Goal: Task Accomplishment & Management: Manage account settings

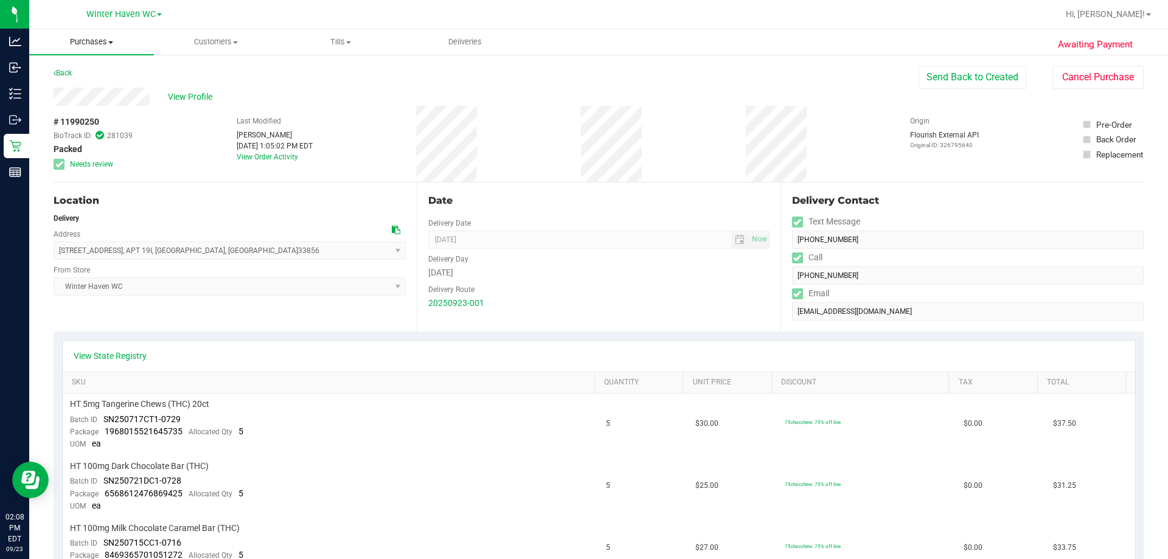
click at [98, 44] on span "Purchases" at bounding box center [91, 41] width 125 height 11
click at [102, 83] on span "Fulfillment" at bounding box center [66, 88] width 75 height 10
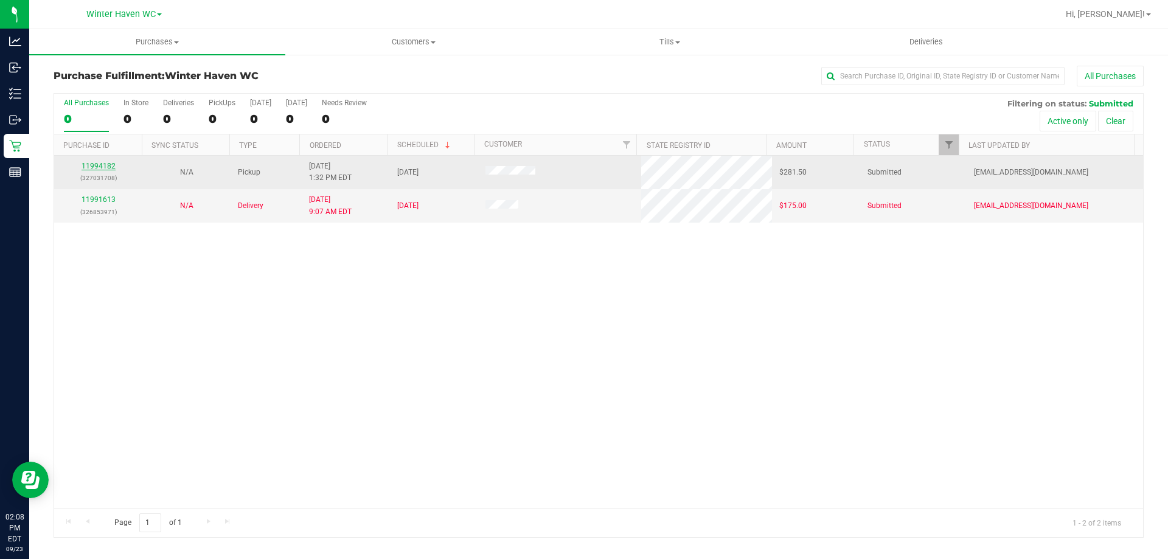
click at [93, 167] on link "11994182" at bounding box center [99, 166] width 34 height 9
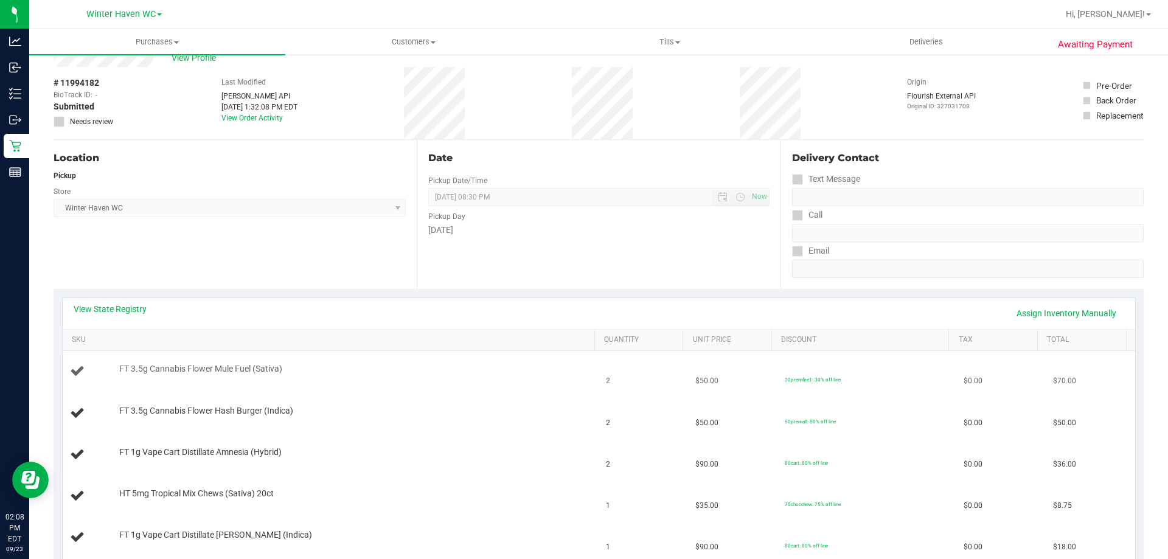
scroll to position [182, 0]
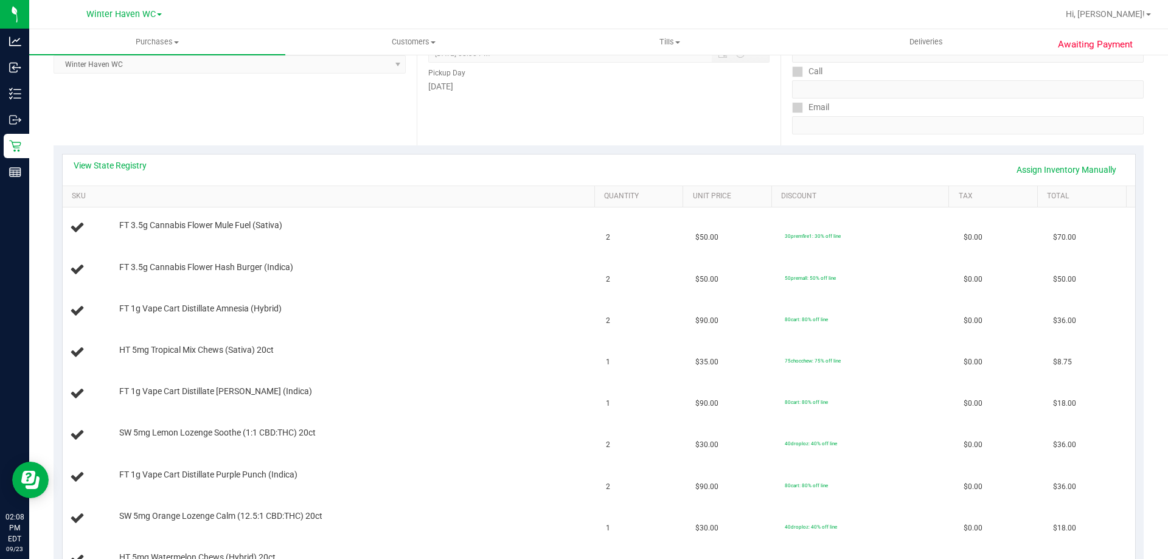
click at [118, 158] on div "View State Registry Assign Inventory Manually" at bounding box center [599, 170] width 1072 height 31
click at [119, 162] on link "View State Registry" at bounding box center [110, 165] width 73 height 12
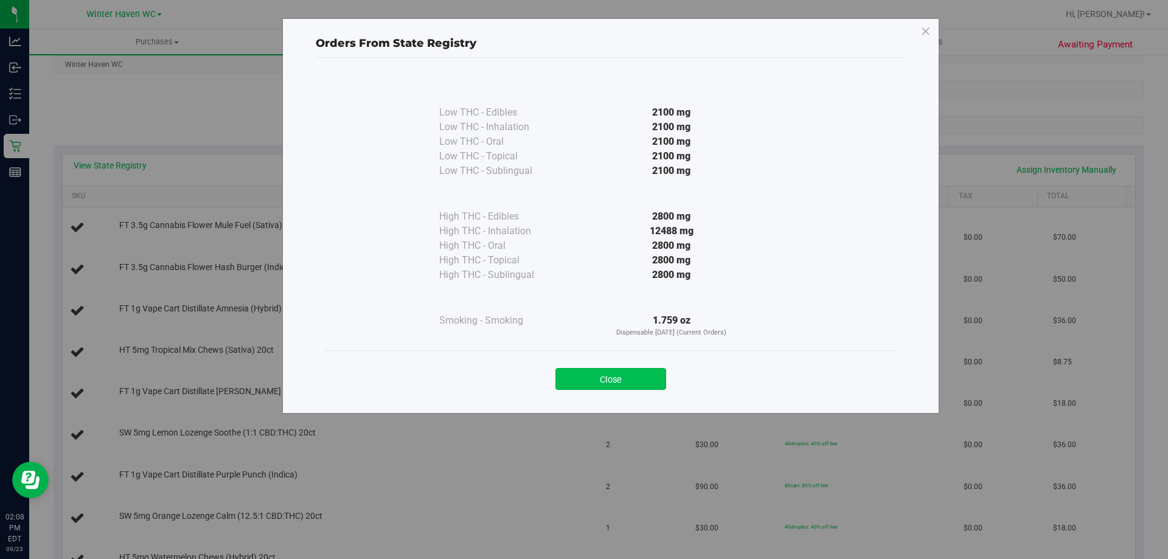
click at [648, 381] on button "Close" at bounding box center [610, 379] width 111 height 22
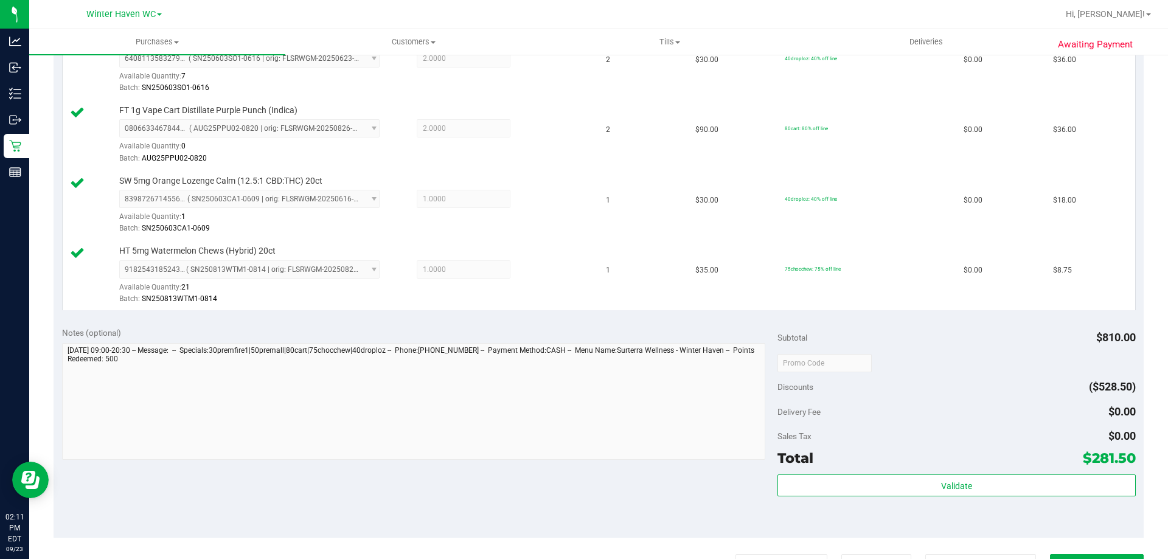
scroll to position [791, 0]
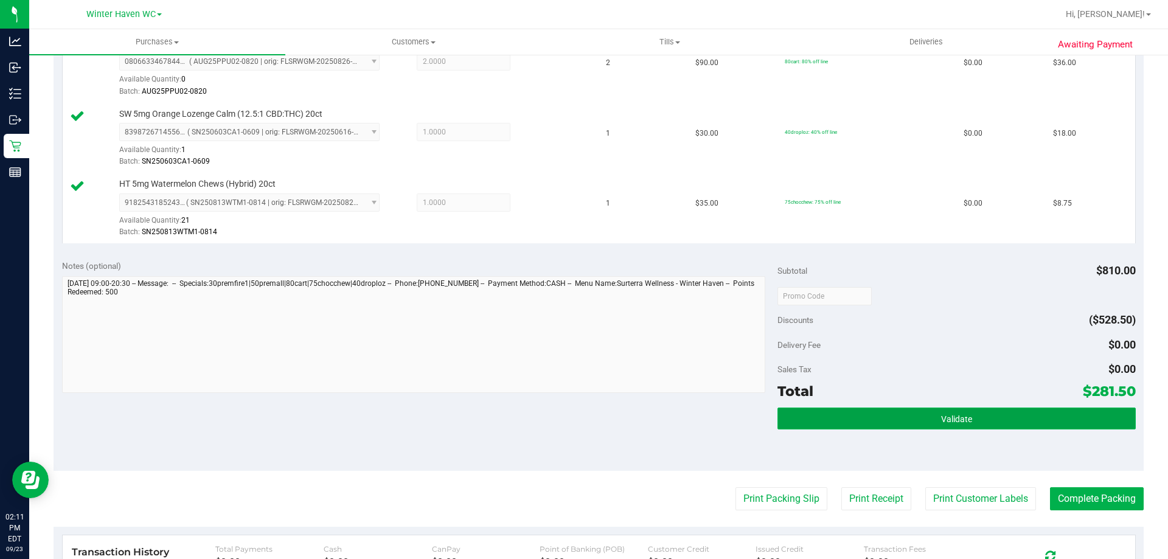
click at [903, 414] on button "Validate" at bounding box center [956, 419] width 358 height 22
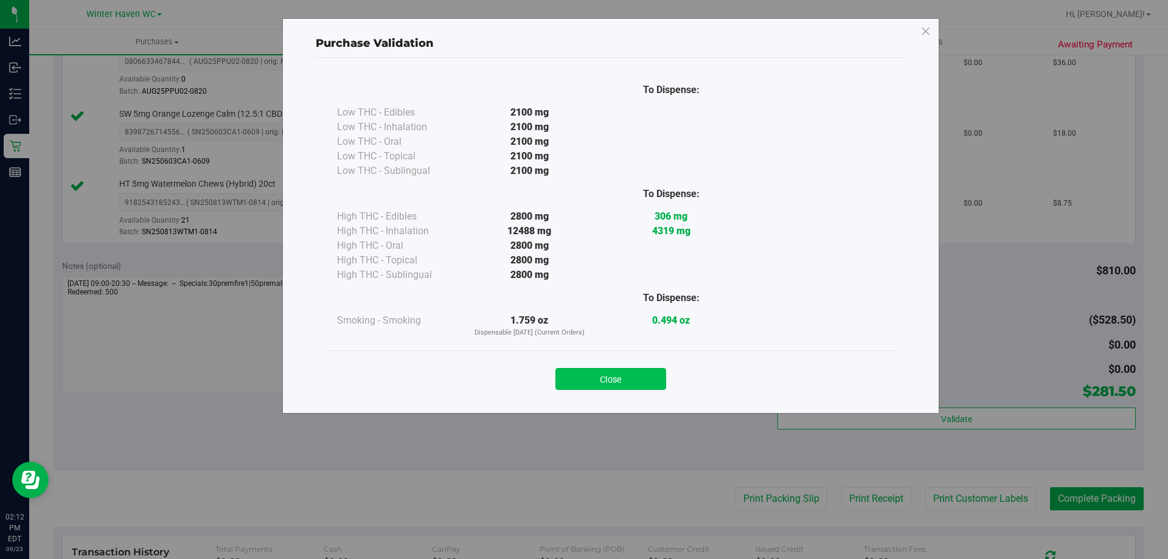
click at [653, 370] on button "Close" at bounding box center [610, 379] width 111 height 22
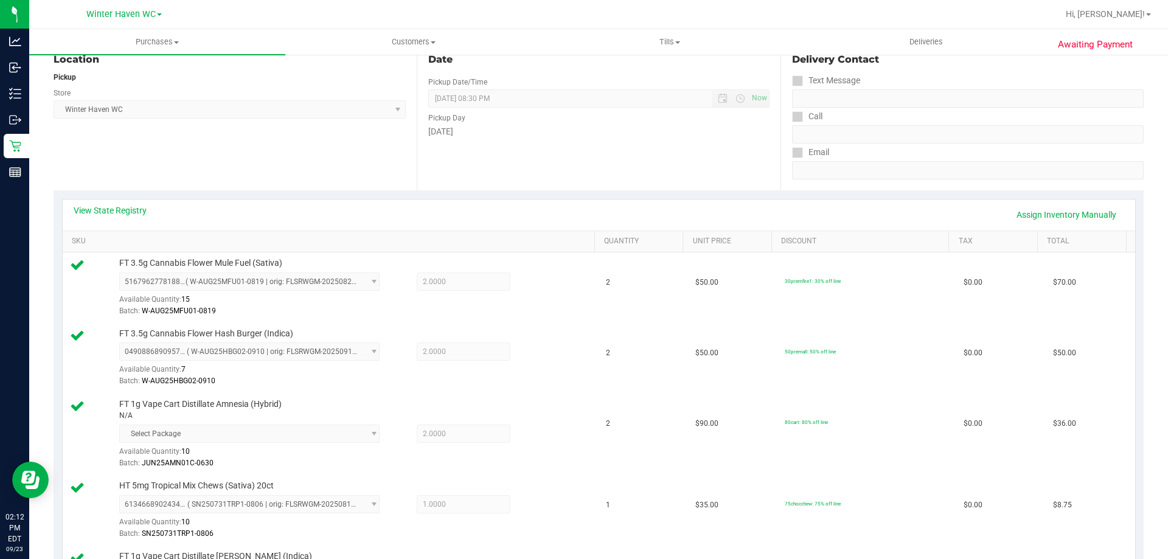
scroll to position [0, 0]
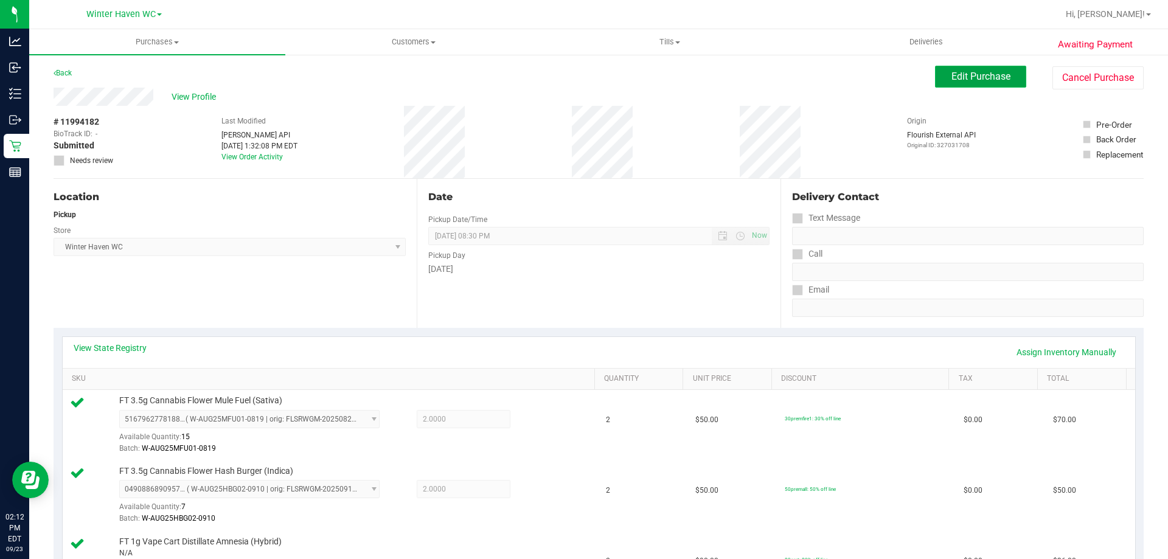
click at [951, 82] on span "Edit Purchase" at bounding box center [980, 77] width 59 height 12
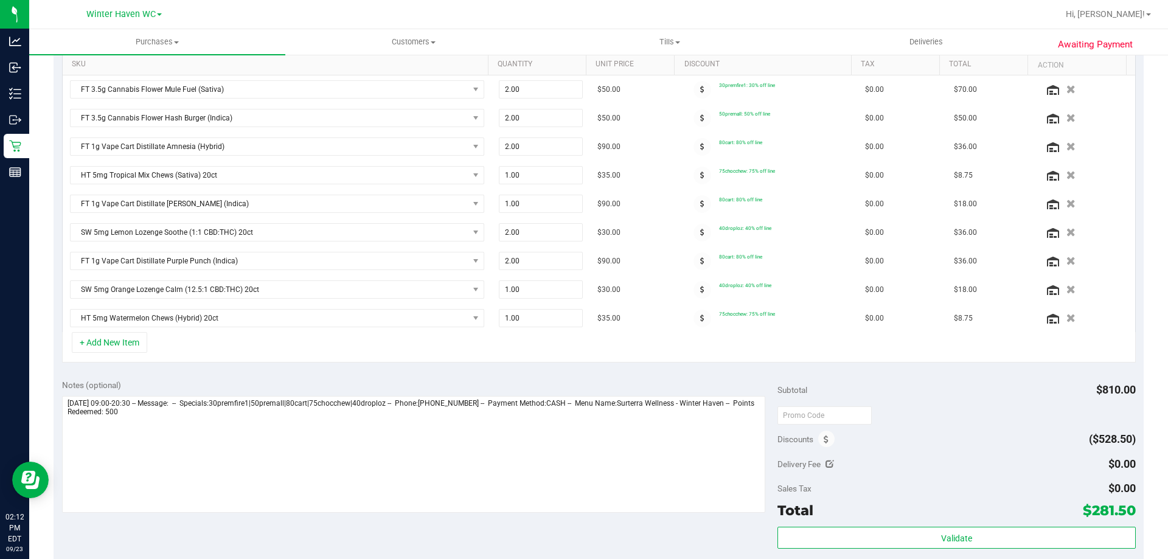
scroll to position [365, 0]
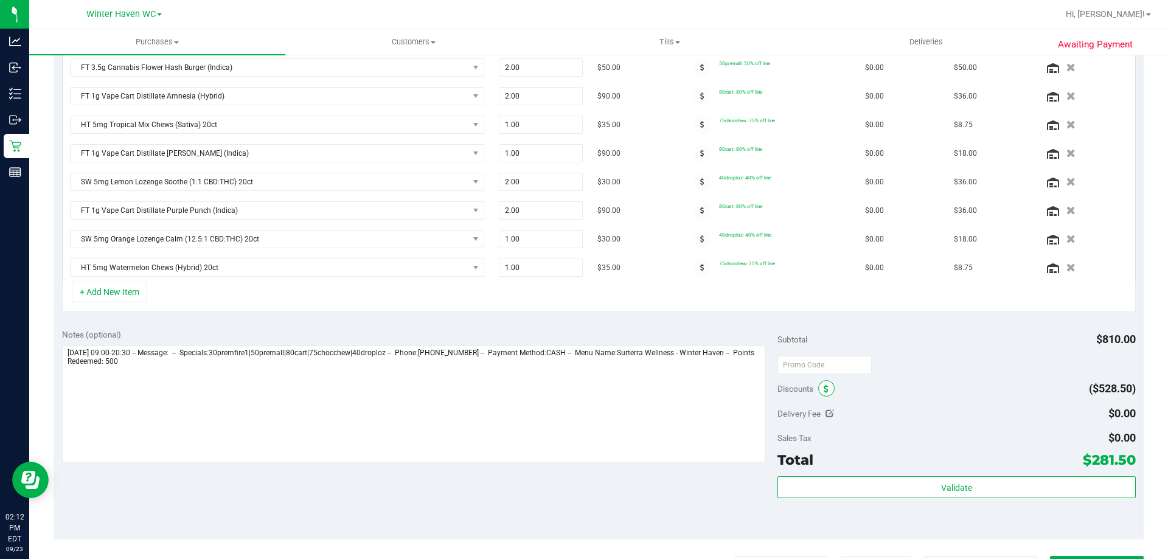
click at [824, 391] on icon at bounding box center [826, 389] width 5 height 9
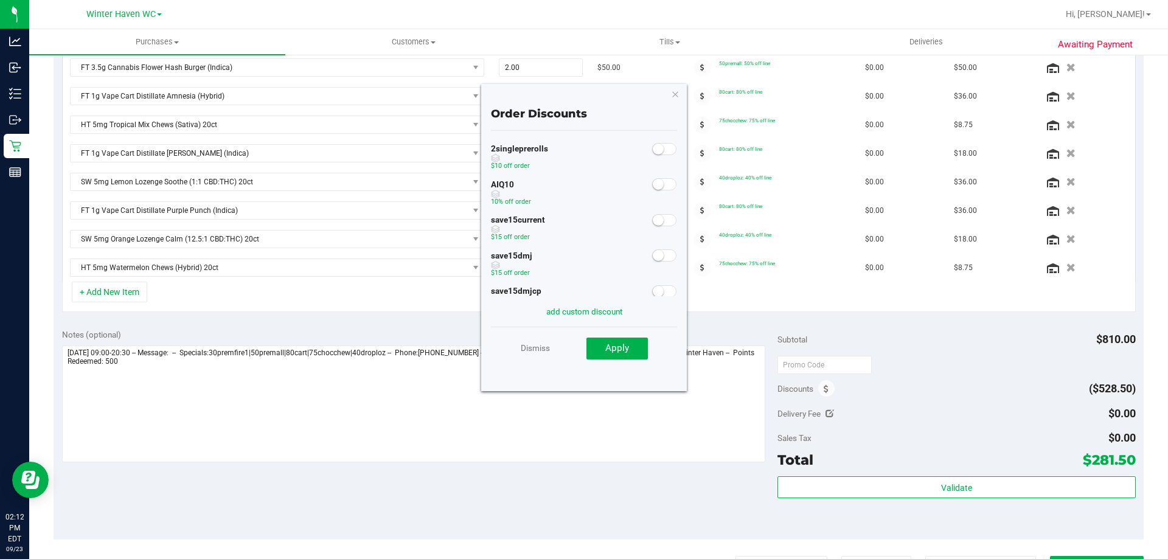
click at [653, 184] on small at bounding box center [658, 184] width 11 height 11
click at [636, 349] on button "Apply" at bounding box center [616, 349] width 61 height 22
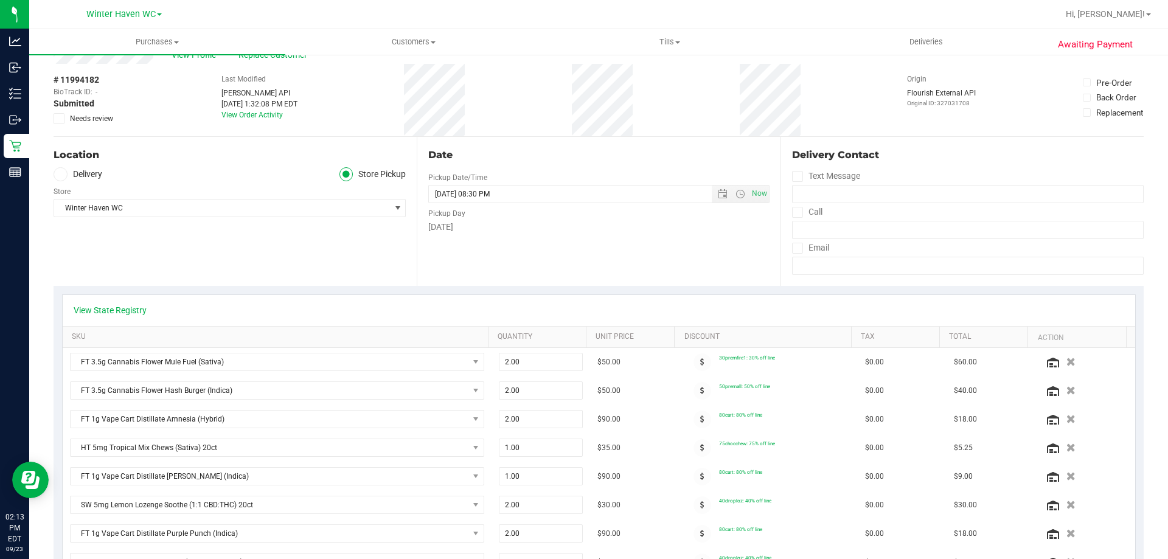
scroll to position [0, 0]
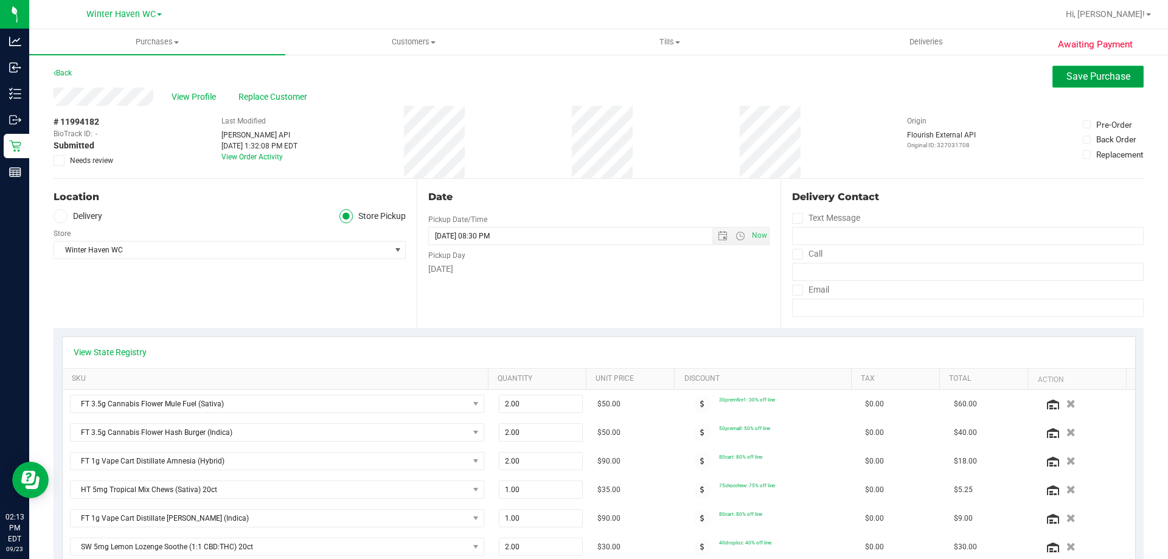
click at [1067, 78] on span "Save Purchase" at bounding box center [1098, 77] width 64 height 12
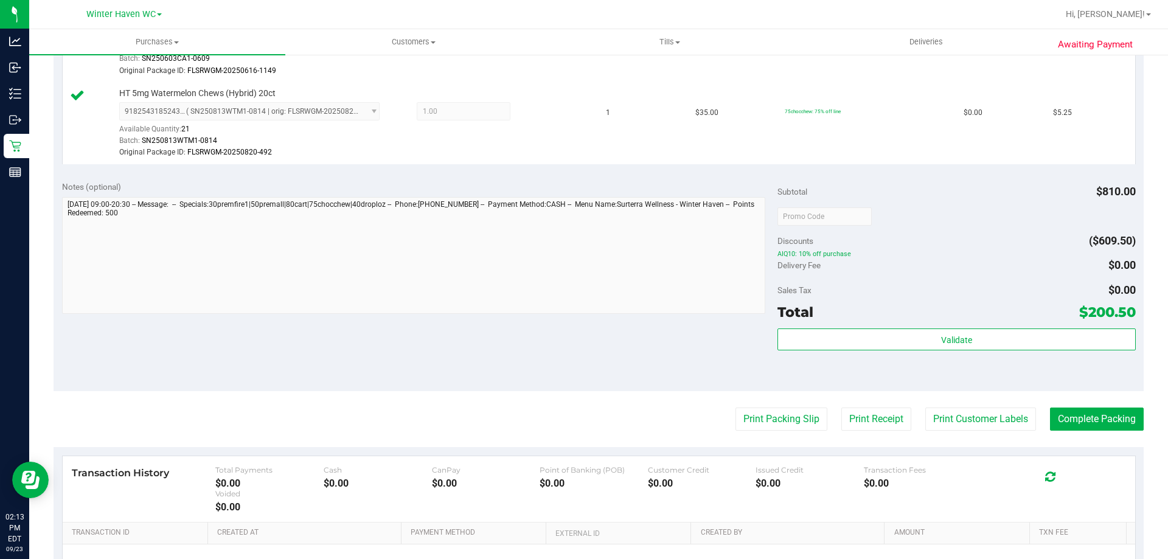
scroll to position [973, 0]
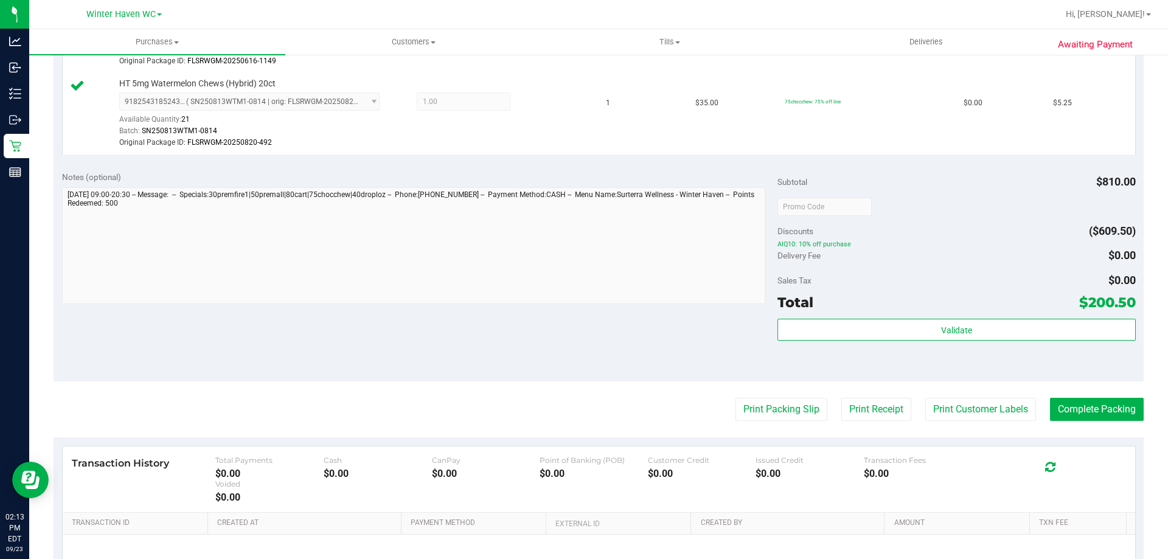
click at [931, 341] on div "Validate" at bounding box center [956, 330] width 358 height 23
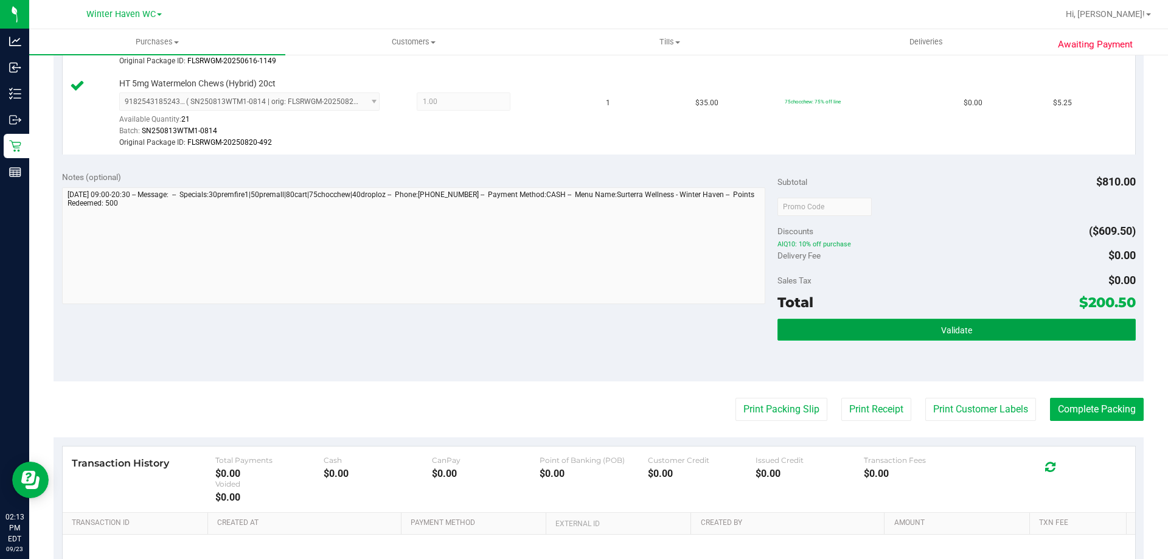
click at [932, 339] on button "Validate" at bounding box center [956, 330] width 358 height 22
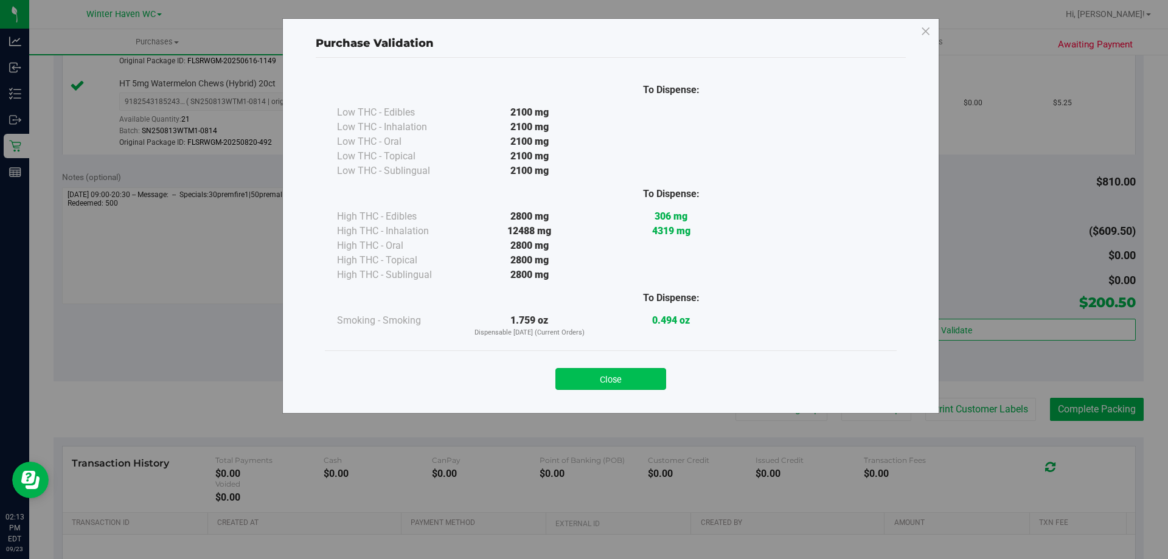
click at [618, 371] on button "Close" at bounding box center [610, 379] width 111 height 22
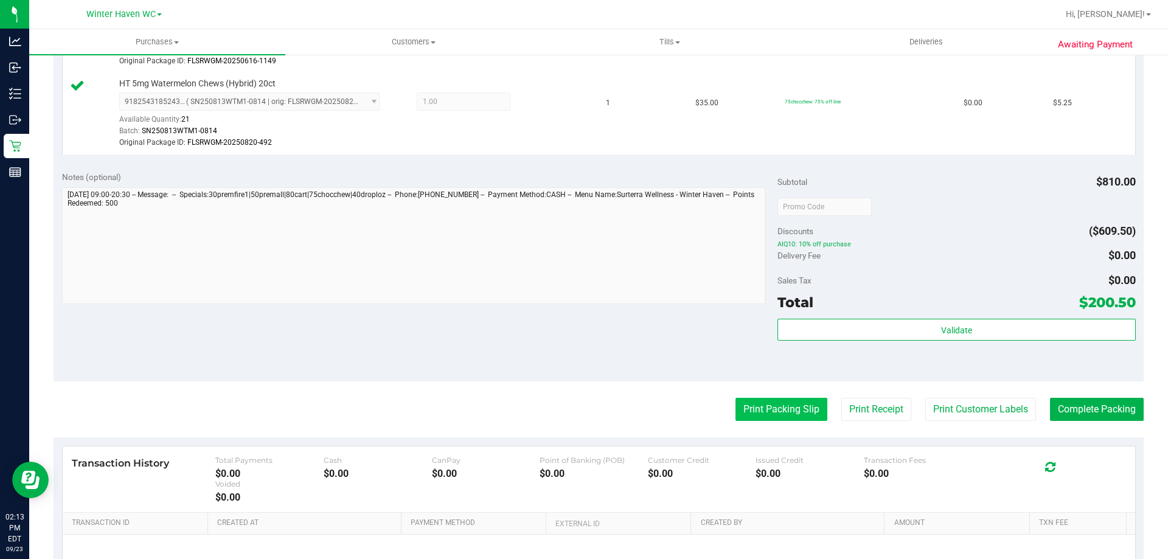
click at [758, 401] on button "Print Packing Slip" at bounding box center [781, 409] width 92 height 23
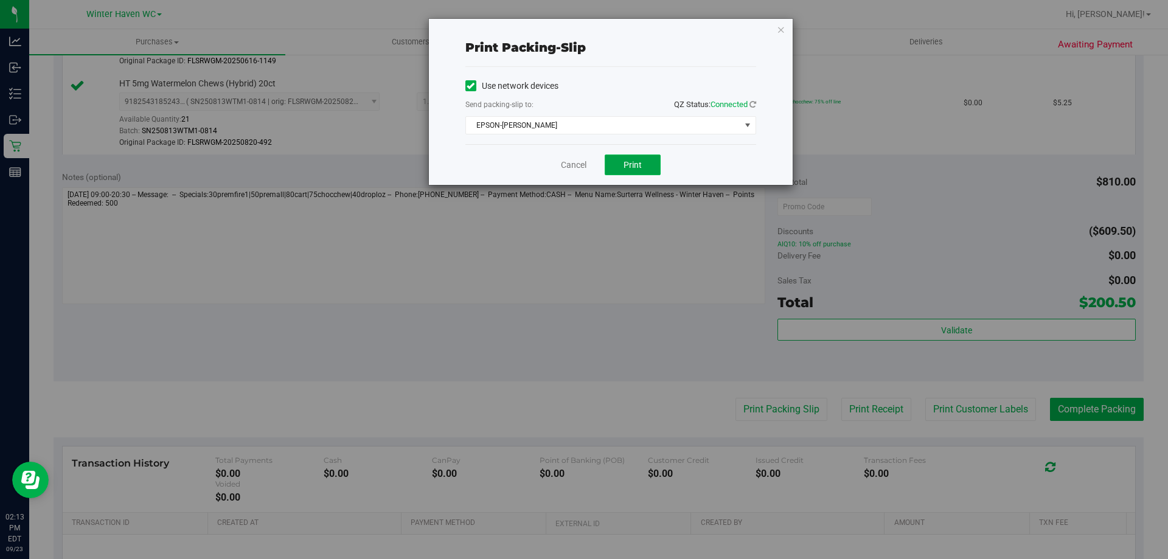
click at [646, 170] on button "Print" at bounding box center [633, 165] width 56 height 21
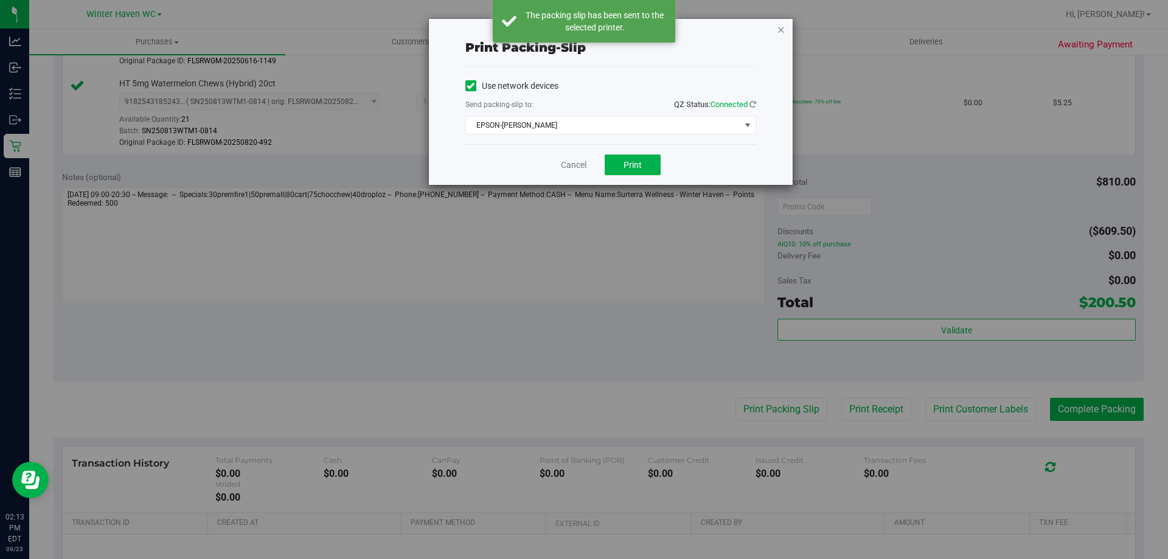
click at [780, 30] on icon "button" at bounding box center [781, 29] width 9 height 15
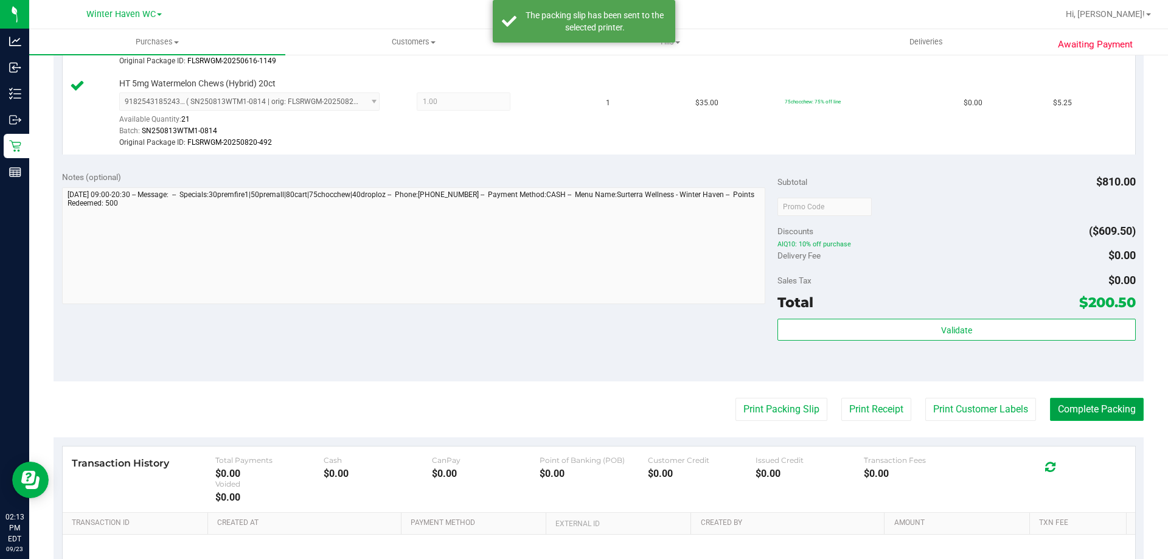
click at [1059, 408] on button "Complete Packing" at bounding box center [1097, 409] width 94 height 23
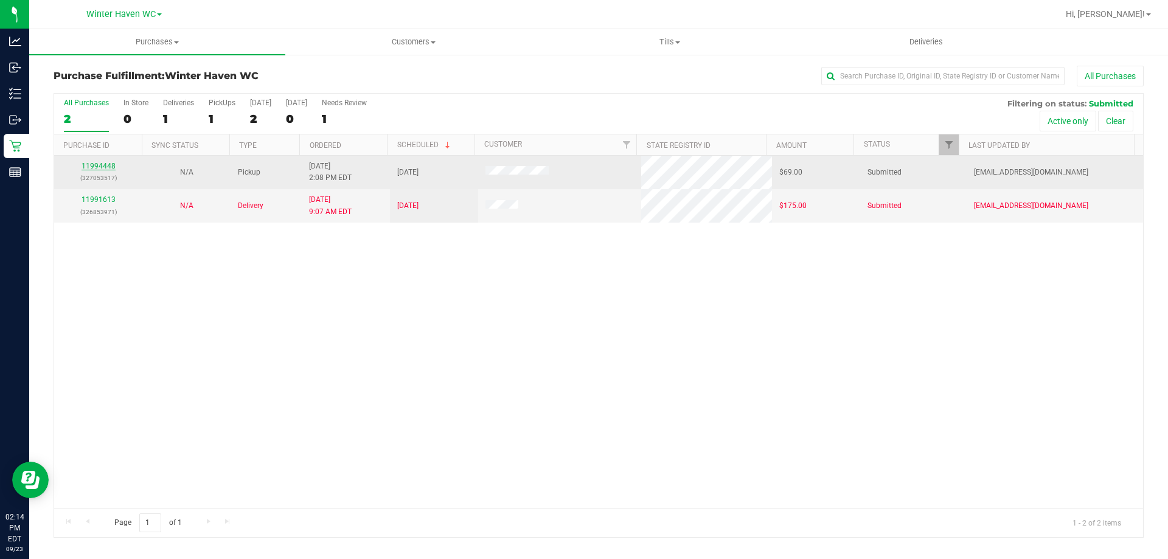
click at [102, 168] on link "11994448" at bounding box center [99, 166] width 34 height 9
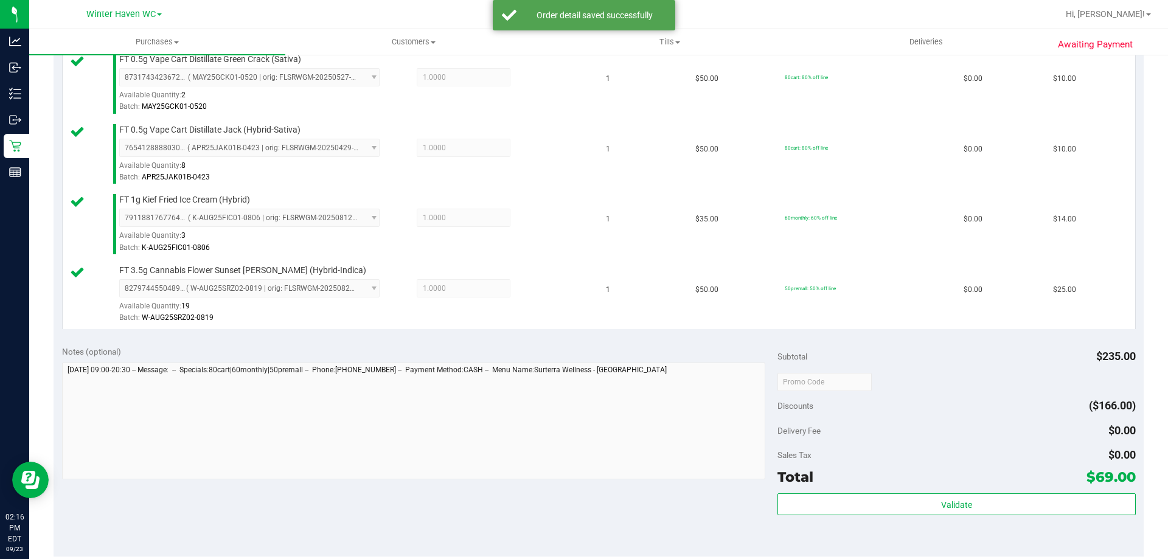
scroll to position [608, 0]
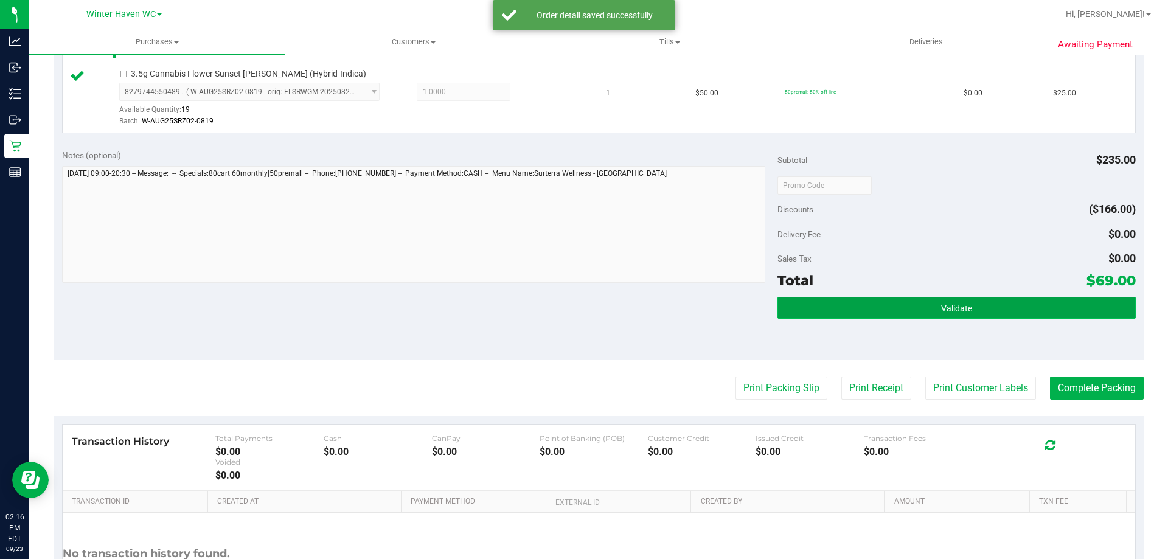
click at [858, 303] on button "Validate" at bounding box center [956, 308] width 358 height 22
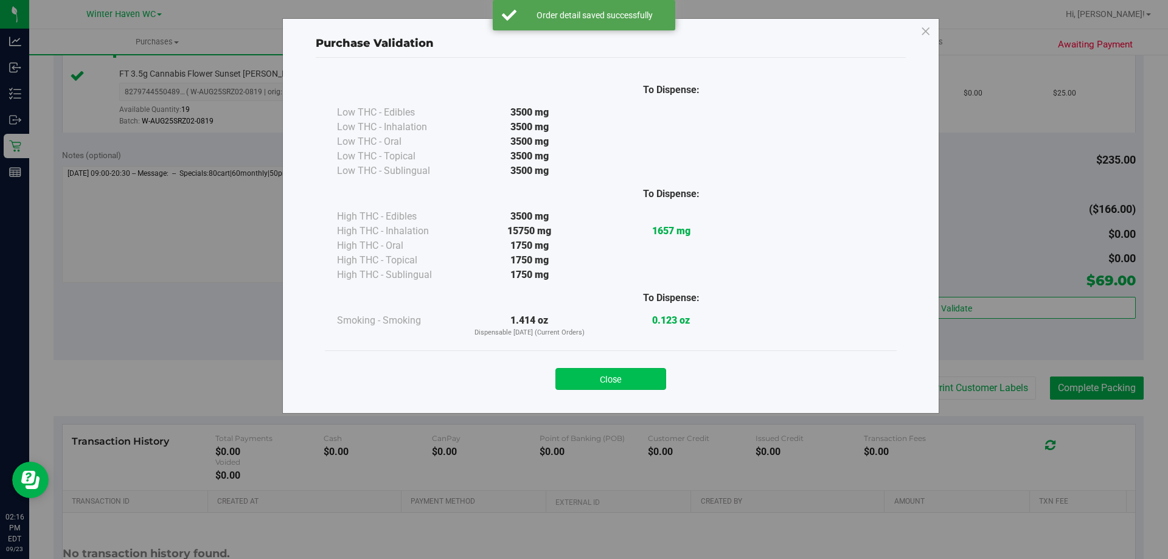
click at [593, 373] on button "Close" at bounding box center [610, 379] width 111 height 22
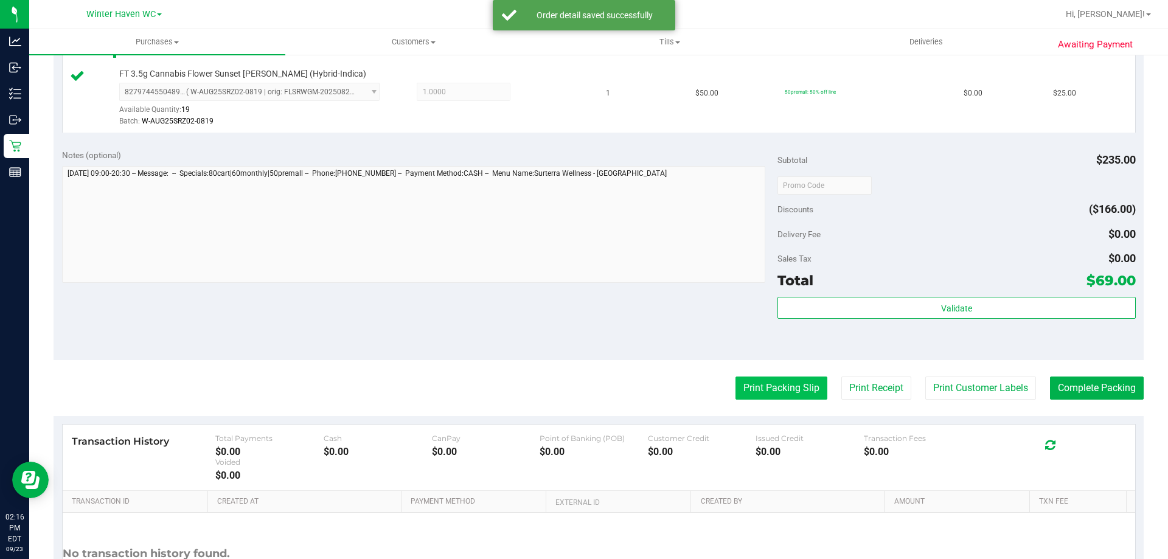
click at [769, 386] on button "Print Packing Slip" at bounding box center [781, 388] width 92 height 23
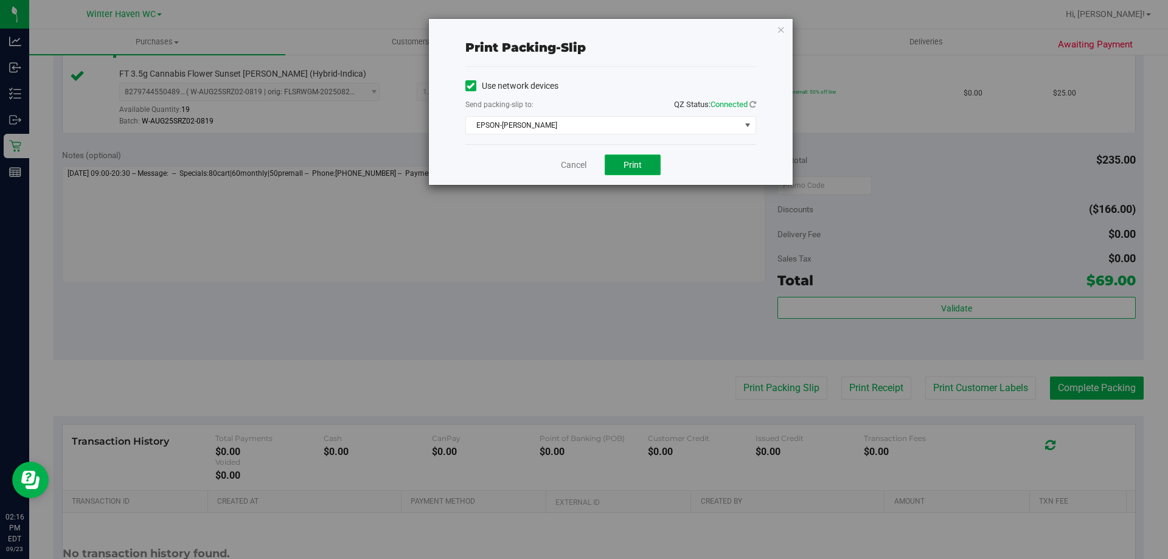
click at [636, 165] on span "Print" at bounding box center [632, 165] width 18 height 10
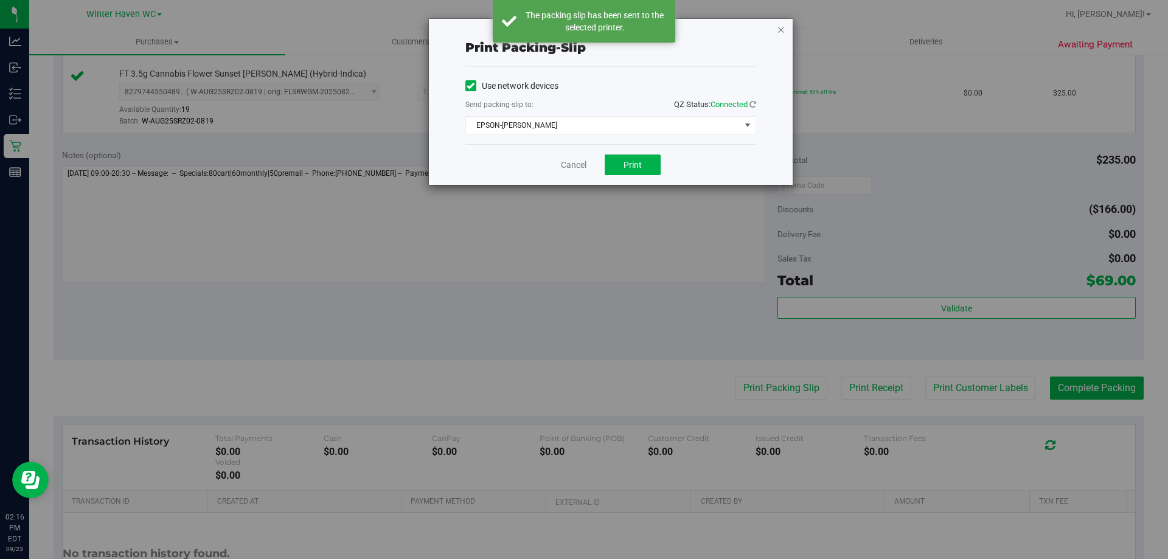
click at [782, 32] on icon "button" at bounding box center [781, 29] width 9 height 15
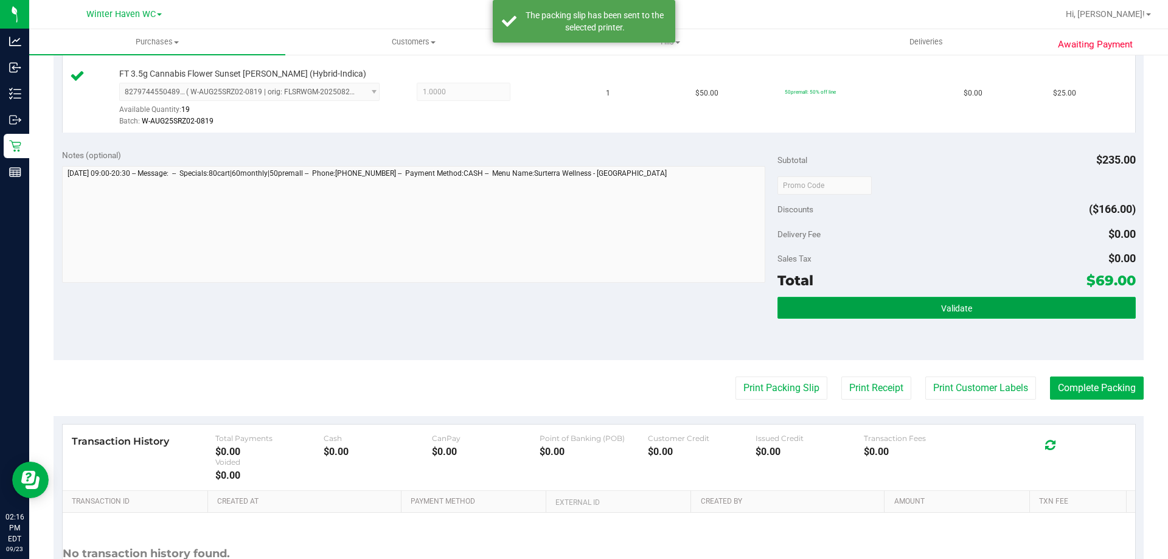
click at [1023, 312] on button "Validate" at bounding box center [956, 308] width 358 height 22
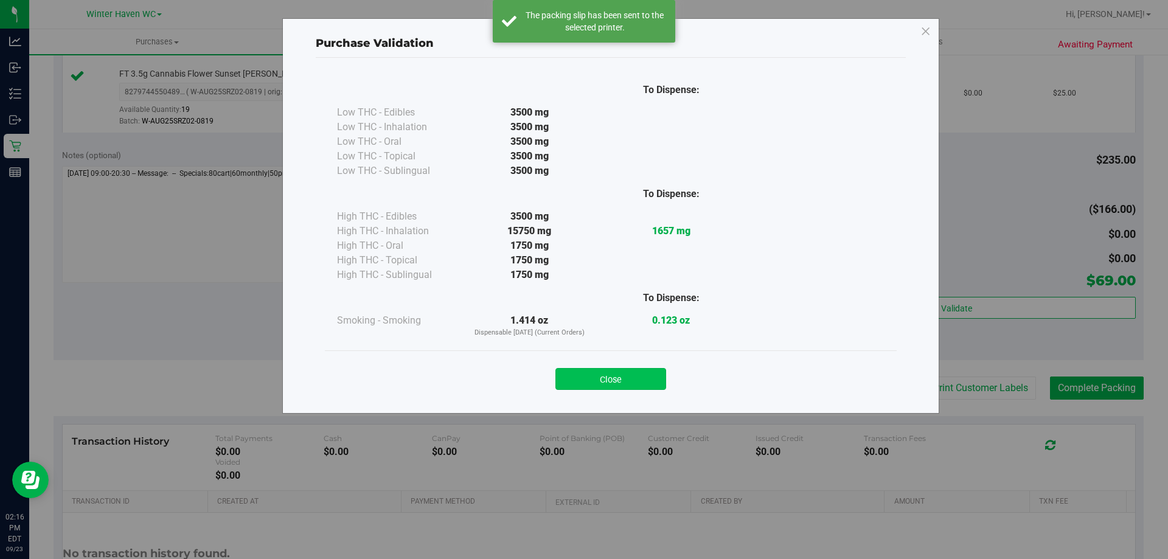
click at [601, 377] on button "Close" at bounding box center [610, 379] width 111 height 22
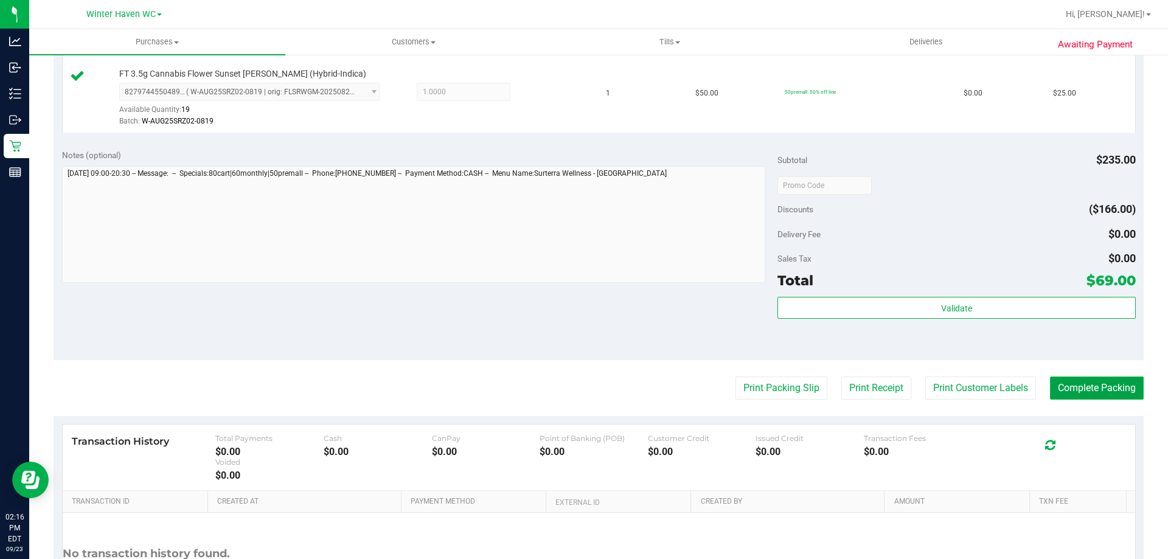
click at [1061, 389] on button "Complete Packing" at bounding box center [1097, 388] width 94 height 23
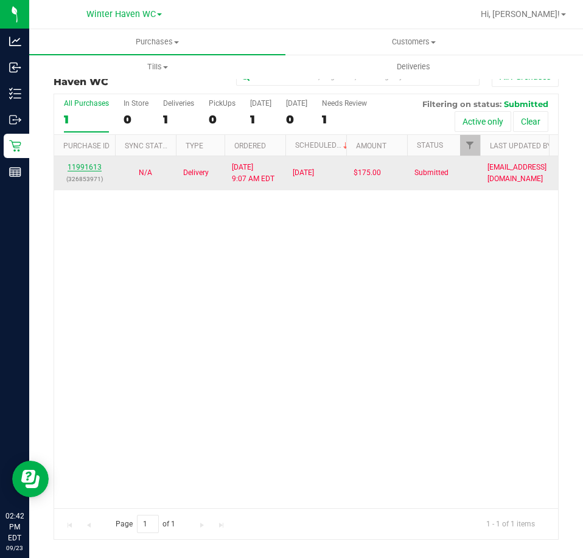
click at [94, 164] on link "11991613" at bounding box center [85, 167] width 34 height 9
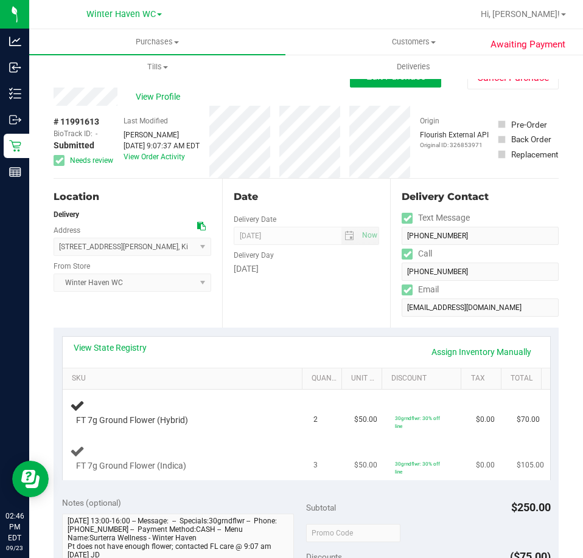
click at [239, 439] on td "FT 7g Ground Flower (Indica)" at bounding box center [185, 458] width 244 height 45
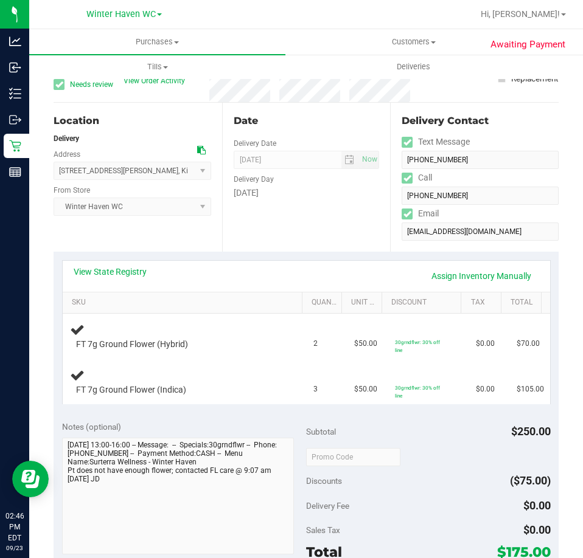
scroll to position [41, 0]
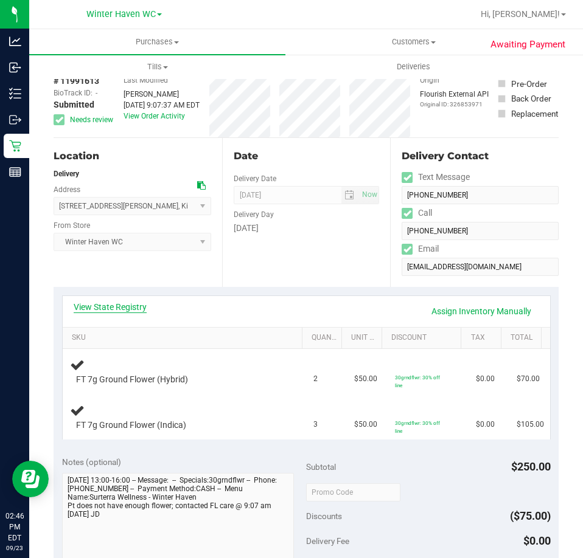
click at [101, 309] on link "View State Registry" at bounding box center [110, 307] width 73 height 12
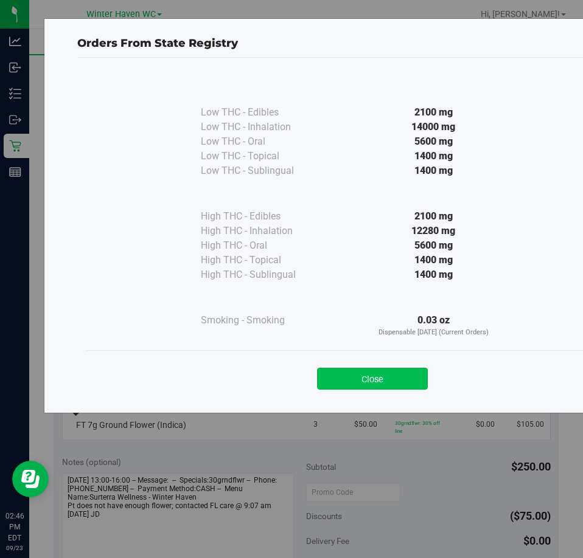
click at [402, 379] on button "Close" at bounding box center [372, 379] width 111 height 22
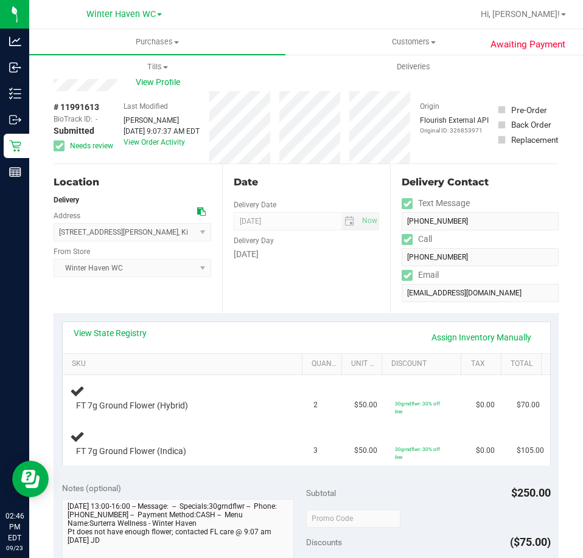
scroll to position [0, 0]
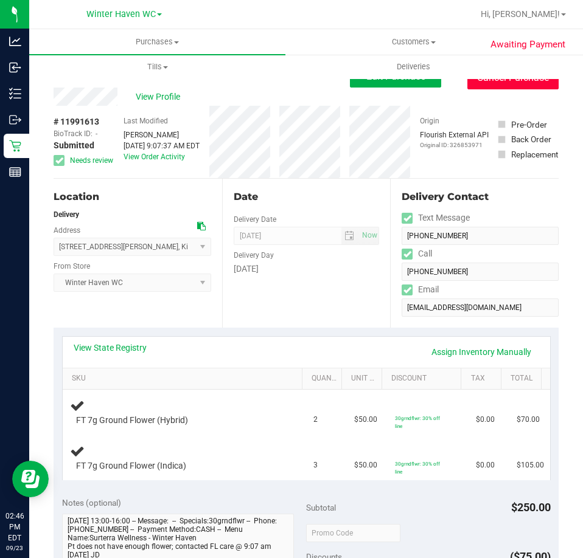
click at [499, 81] on button "Cancel Purchase" at bounding box center [512, 77] width 91 height 23
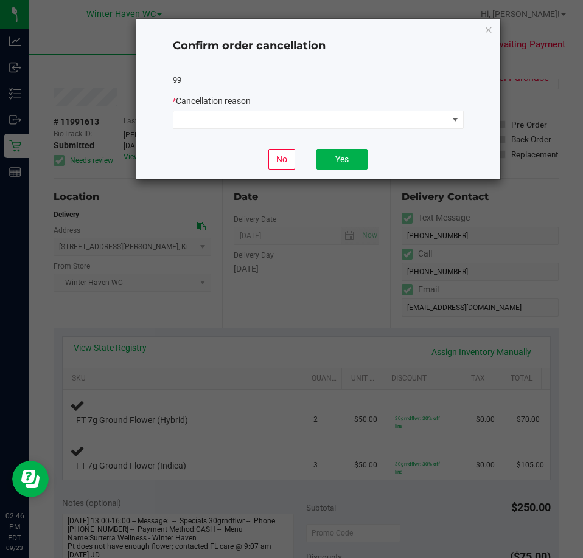
click at [360, 105] on div "* Cancellation reason" at bounding box center [318, 101] width 291 height 13
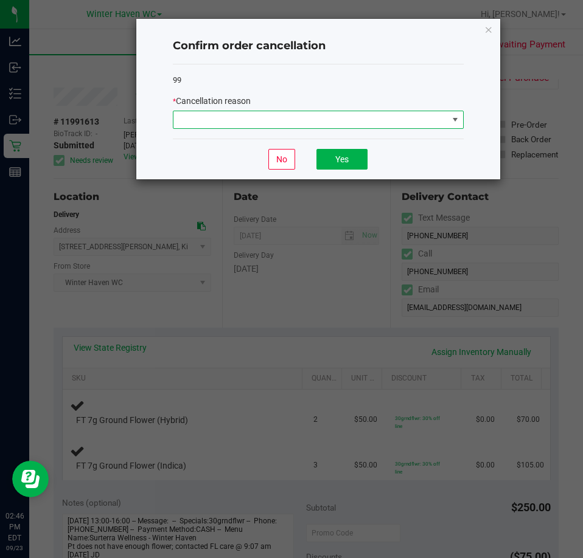
click at [341, 129] on span at bounding box center [318, 120] width 291 height 18
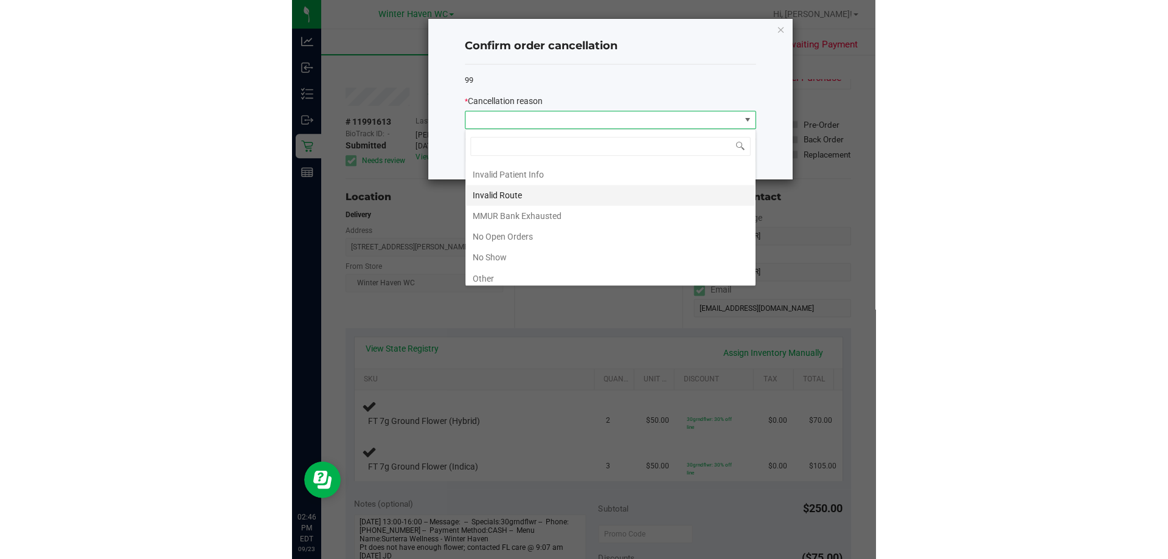
scroll to position [61, 0]
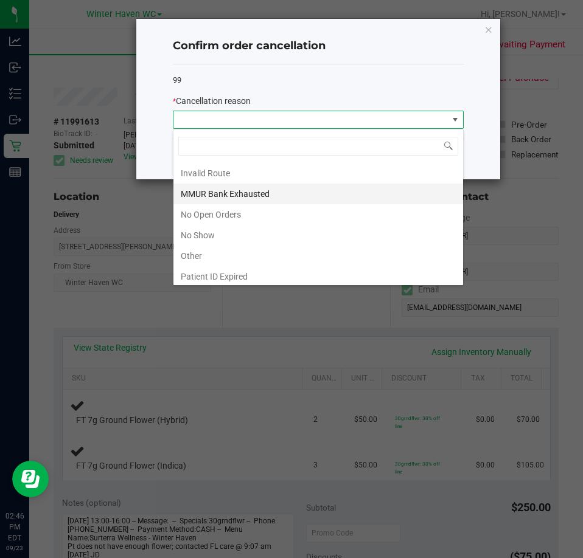
click at [260, 192] on li "MMUR Bank Exhausted" at bounding box center [318, 194] width 290 height 21
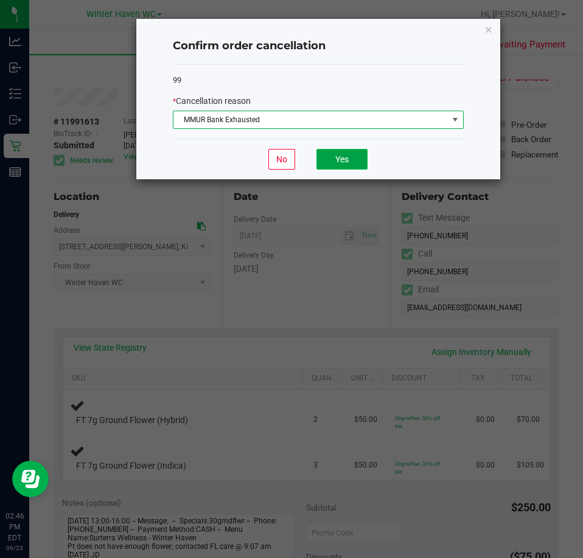
click at [347, 159] on button "Yes" at bounding box center [341, 159] width 51 height 21
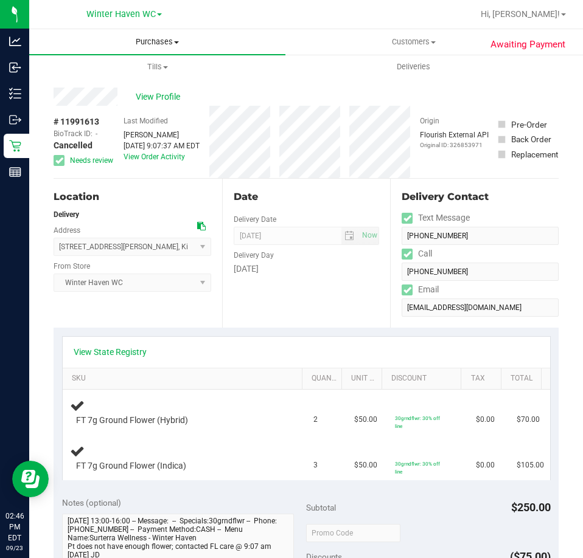
click at [158, 45] on span "Purchases" at bounding box center [157, 41] width 256 height 11
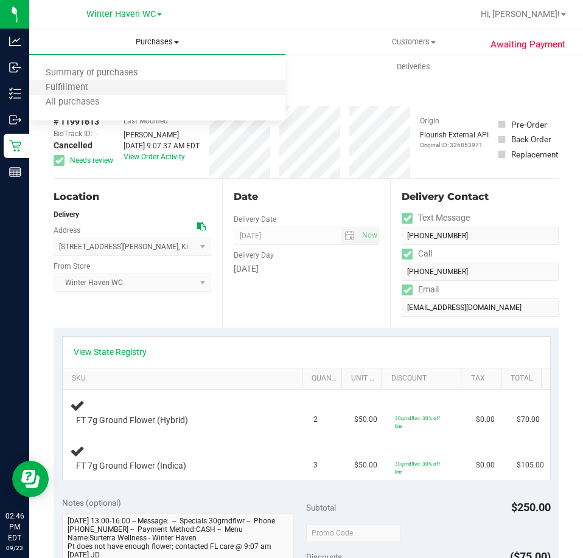
click at [151, 82] on li "Fulfillment" at bounding box center [157, 88] width 256 height 15
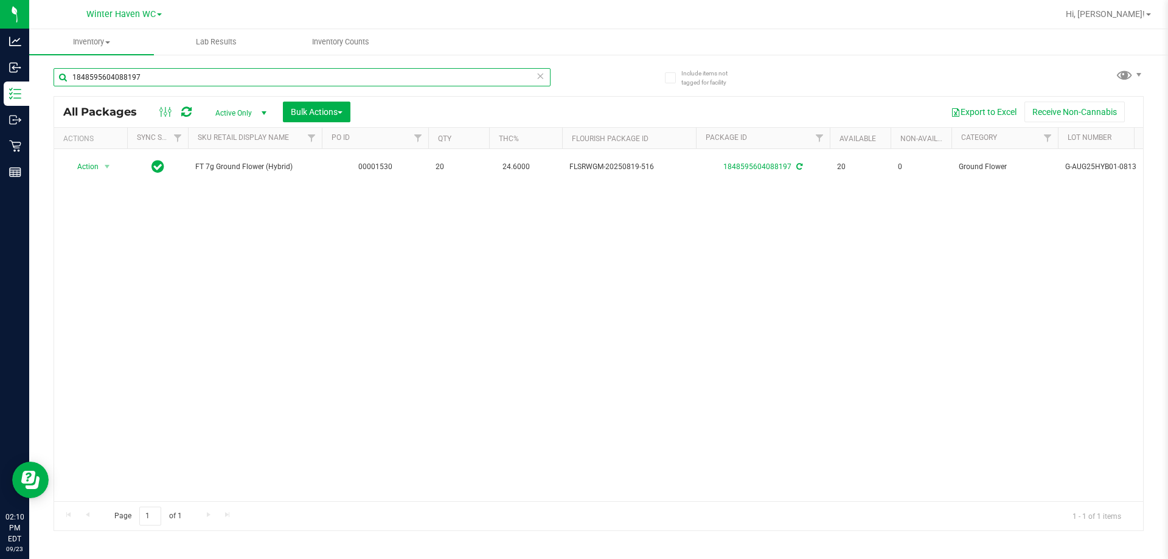
click at [310, 79] on input "1848595604088197" at bounding box center [302, 77] width 497 height 18
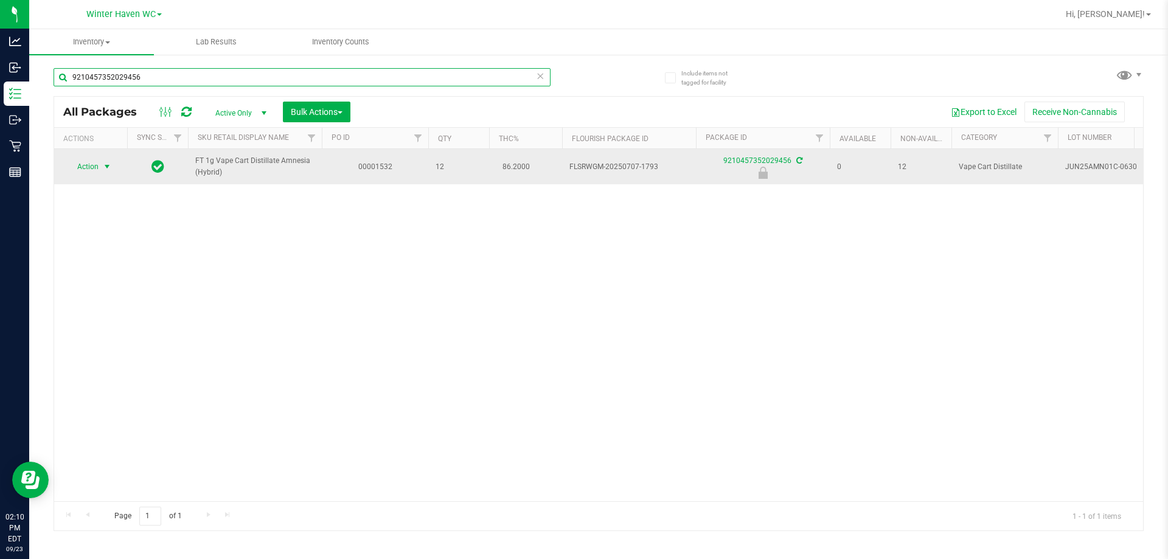
type input "9210457352029456"
click at [105, 167] on span "select" at bounding box center [107, 167] width 10 height 10
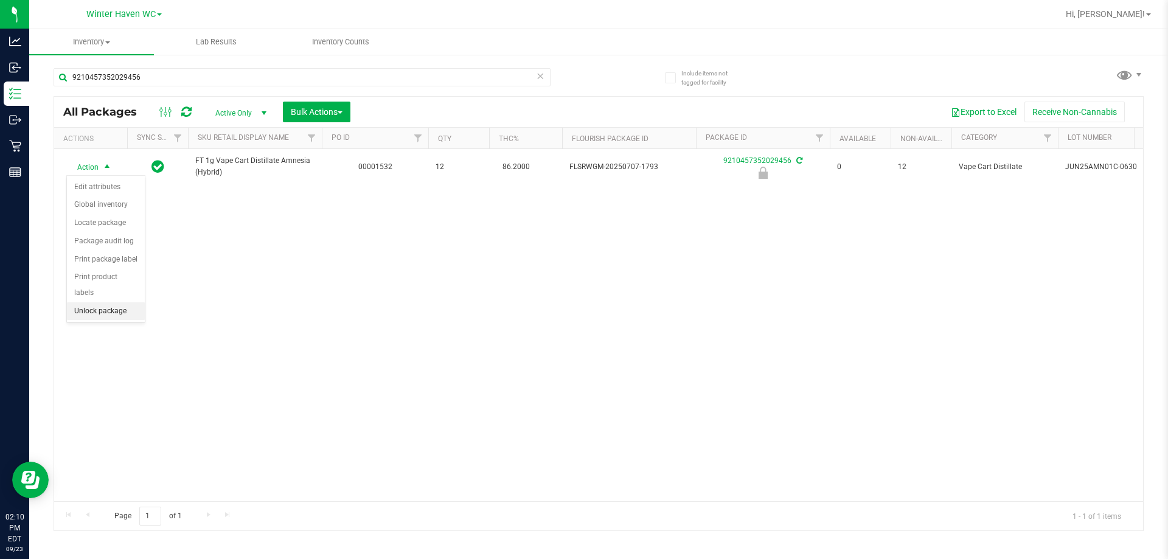
click at [123, 302] on li "Unlock package" at bounding box center [106, 311] width 78 height 18
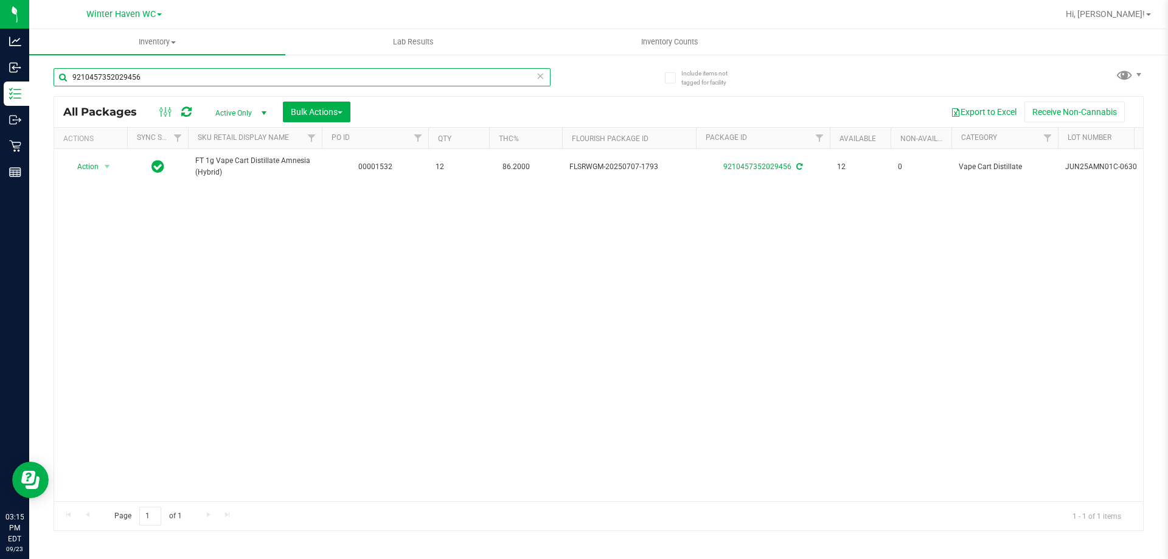
click at [277, 82] on input "9210457352029456" at bounding box center [302, 77] width 497 height 18
type input "hash coi"
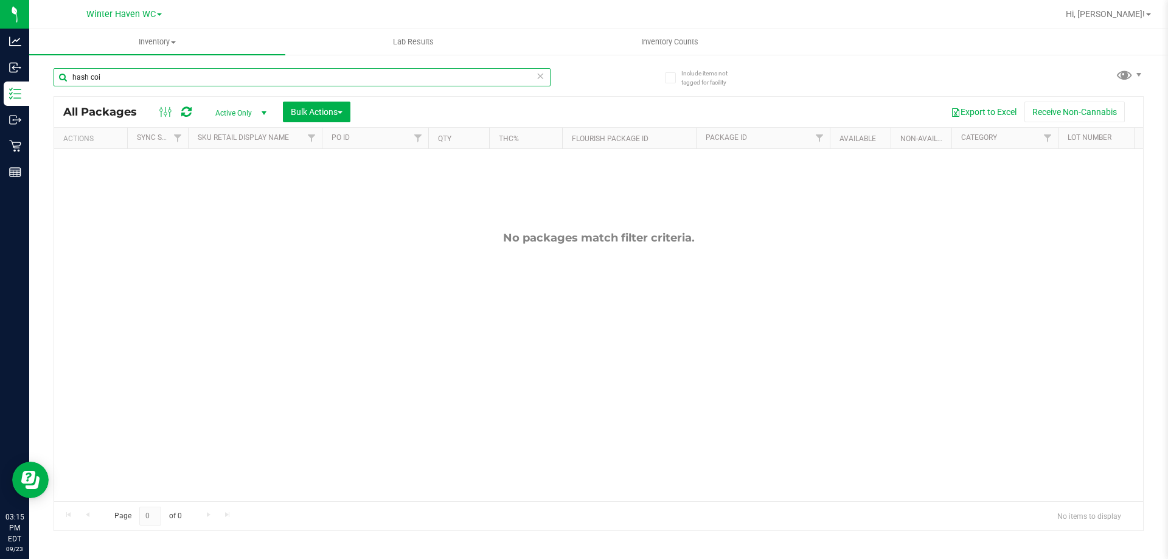
click at [254, 80] on input "hash coi" at bounding box center [302, 77] width 497 height 18
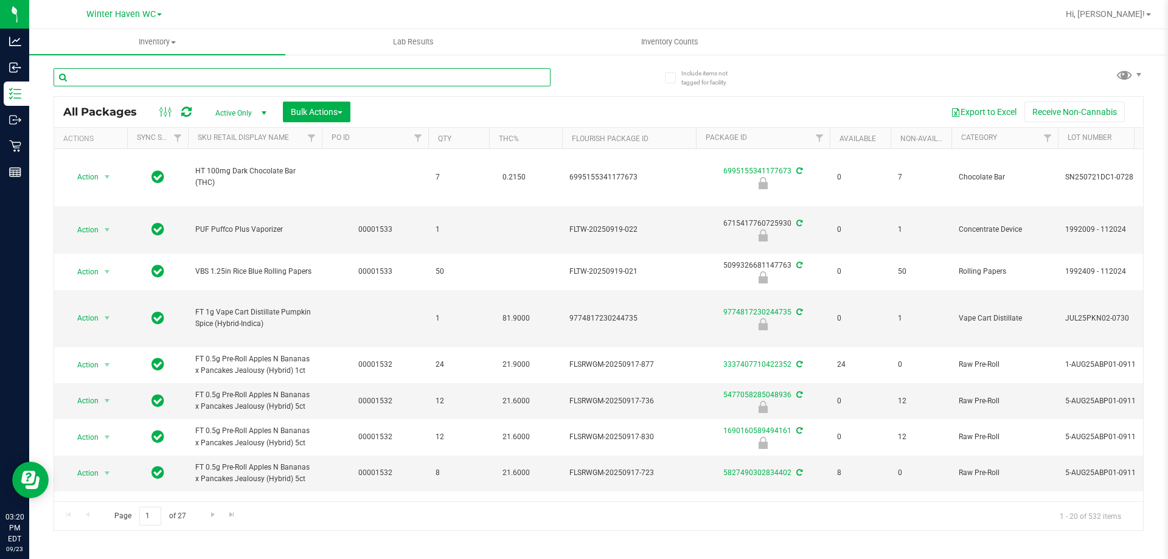
click at [239, 82] on input "text" at bounding box center [302, 77] width 497 height 18
